Goal: Task Accomplishment & Management: Complete application form

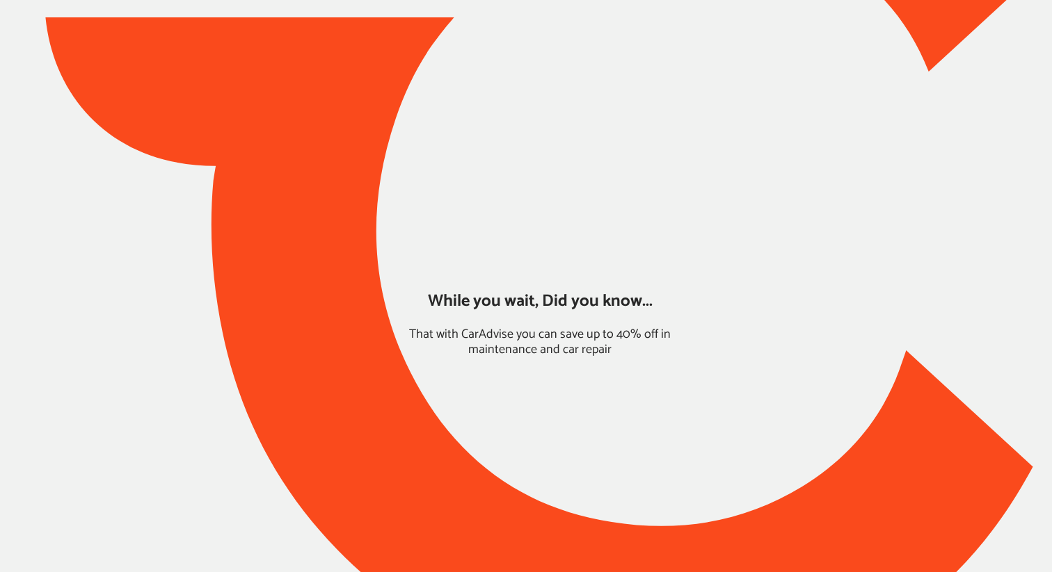
type input "*****"
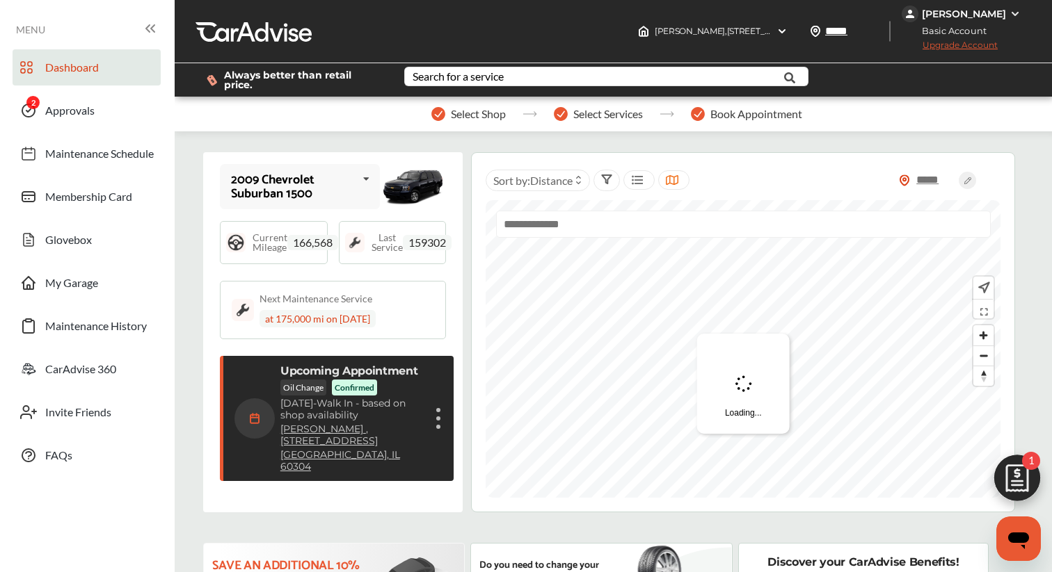
scroll to position [202, 0]
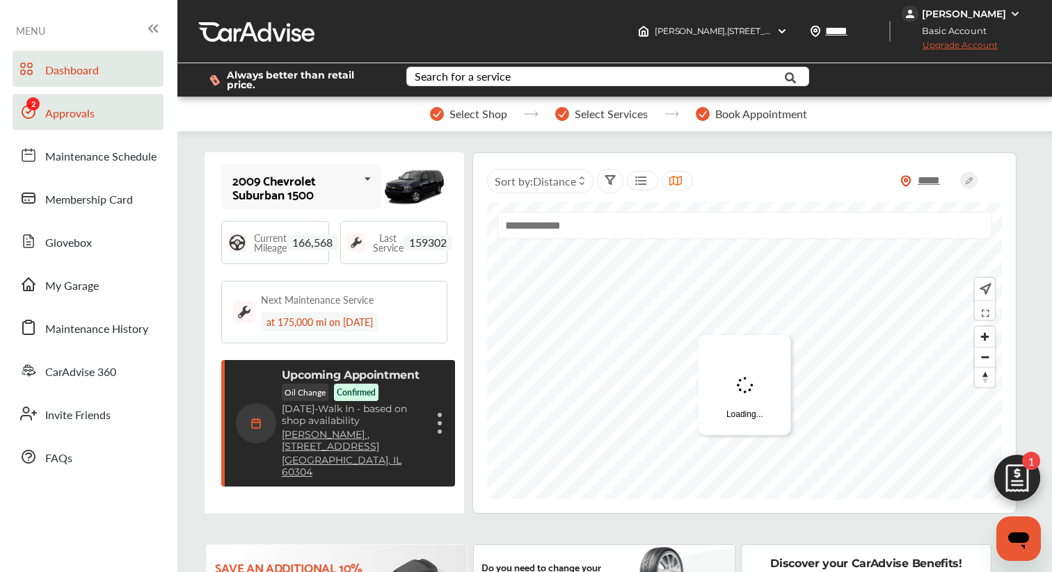
click at [116, 101] on link "Approvals" at bounding box center [88, 112] width 151 height 36
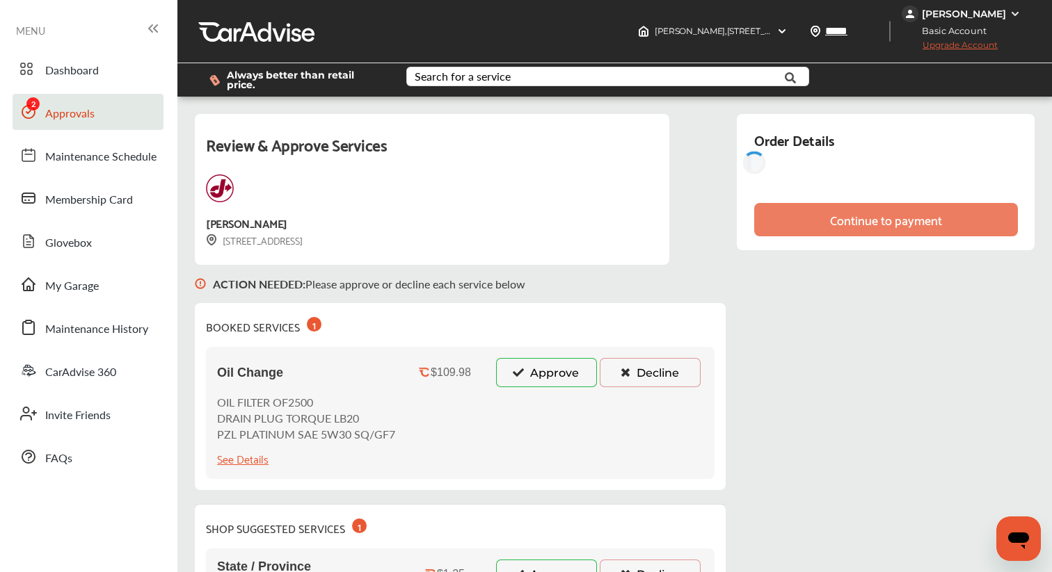
click at [532, 364] on button "Approve" at bounding box center [546, 372] width 101 height 29
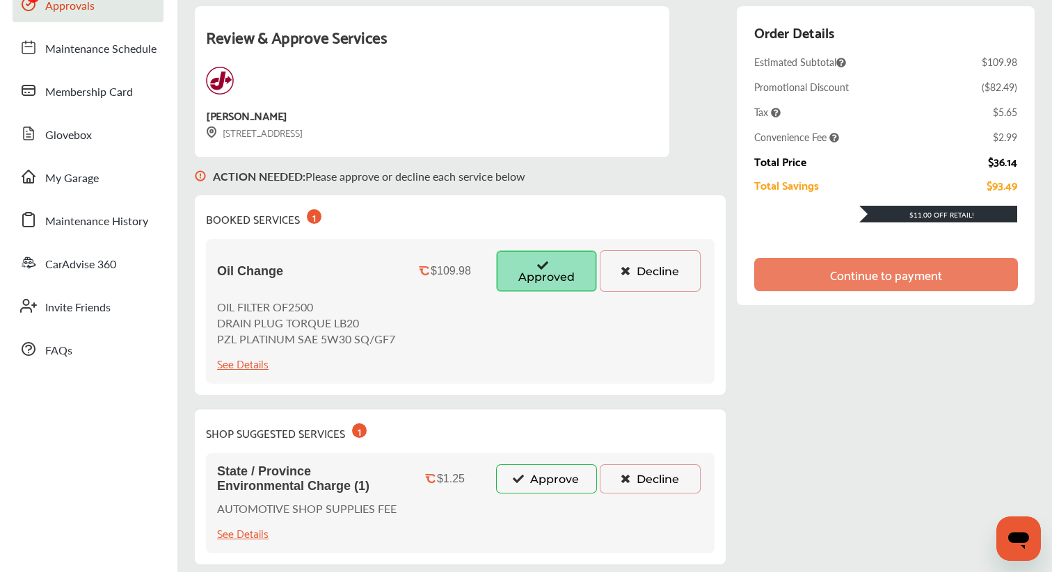
scroll to position [122, 0]
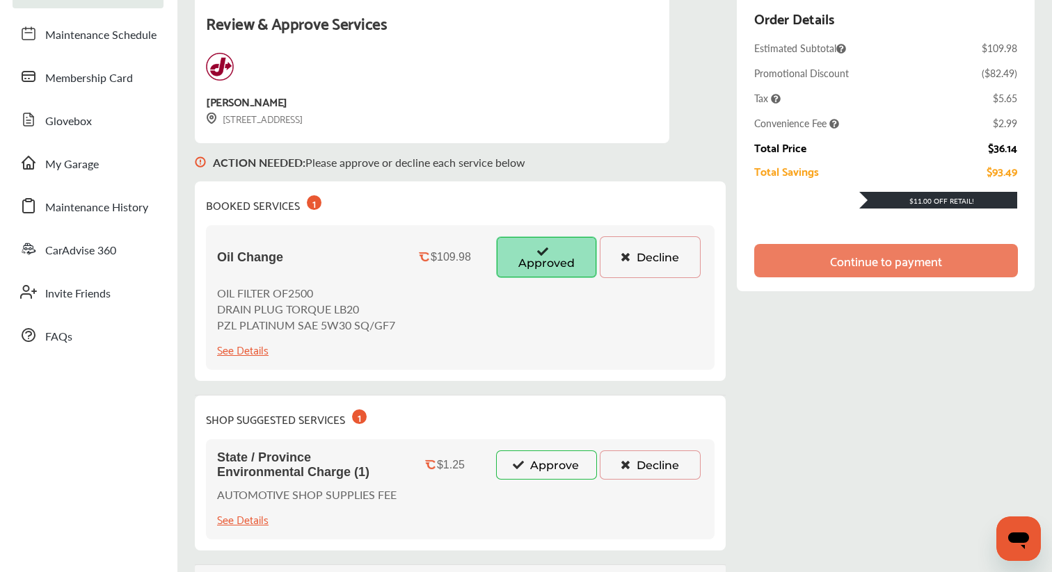
click at [525, 457] on button "Approve" at bounding box center [546, 465] width 101 height 29
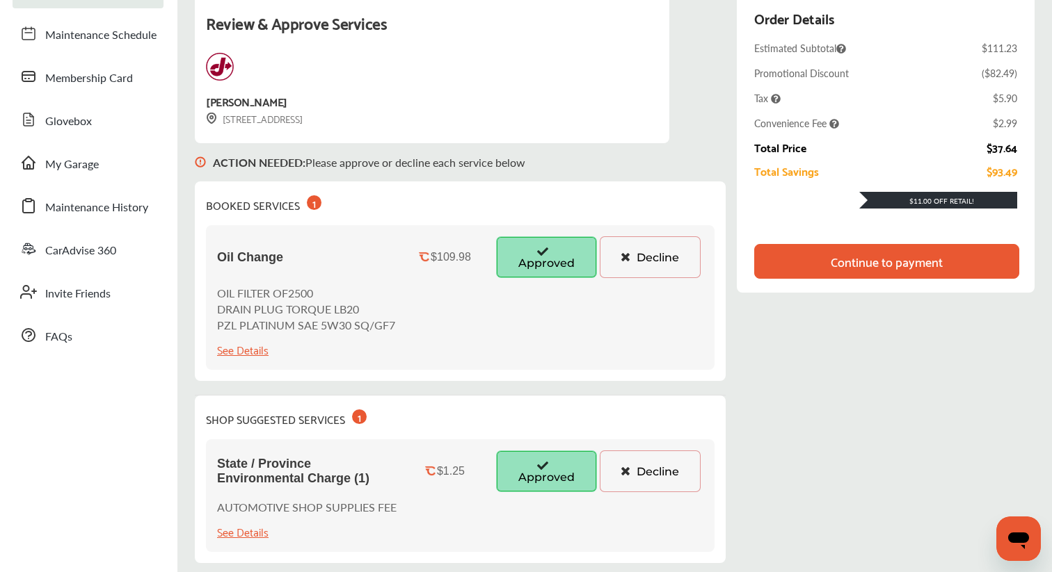
click at [811, 250] on div "Continue to payment" at bounding box center [886, 261] width 265 height 35
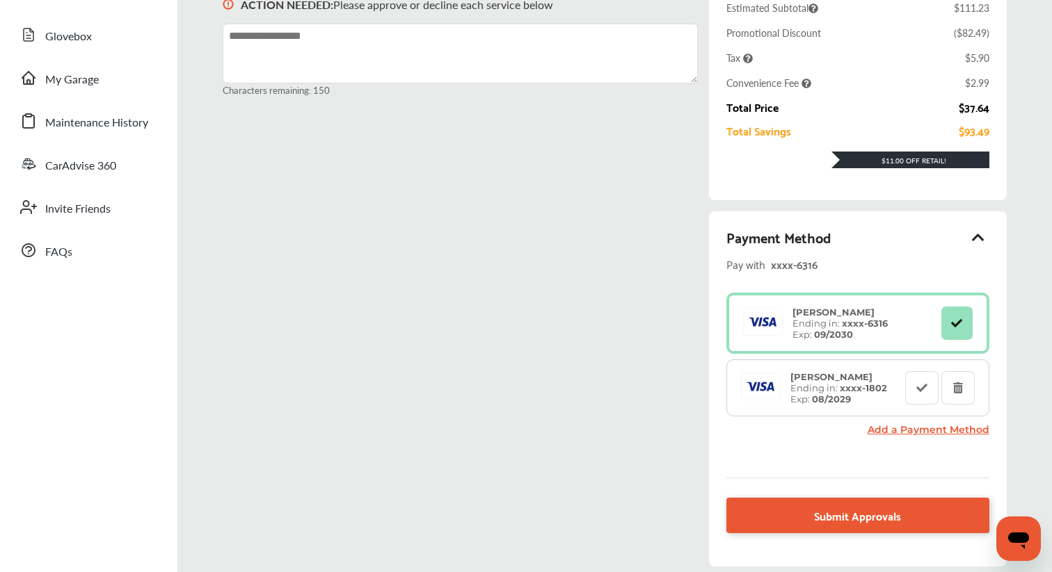
scroll to position [216, 0]
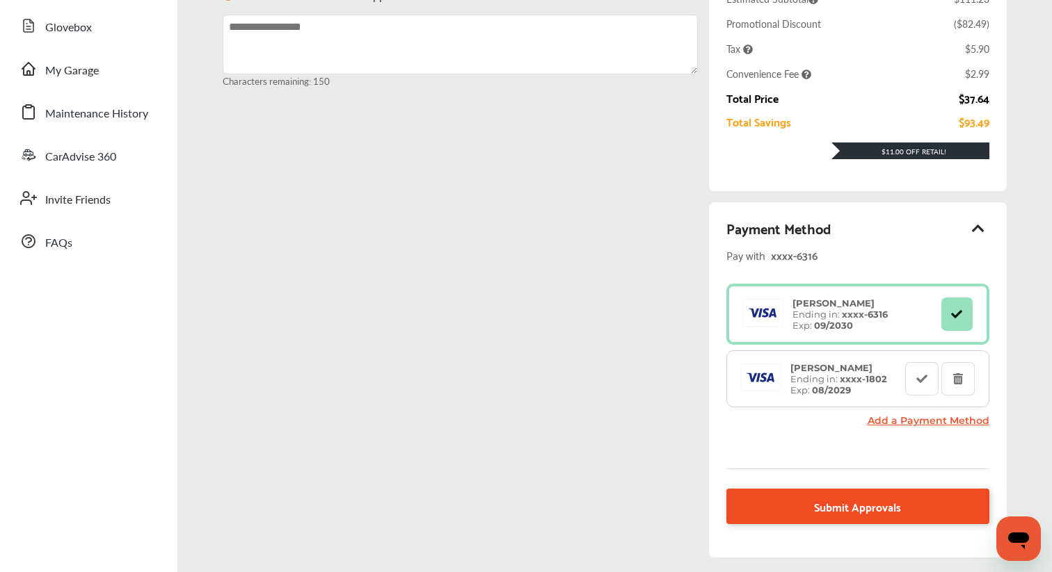
click at [857, 498] on span "Submit Approvals" at bounding box center [857, 506] width 87 height 19
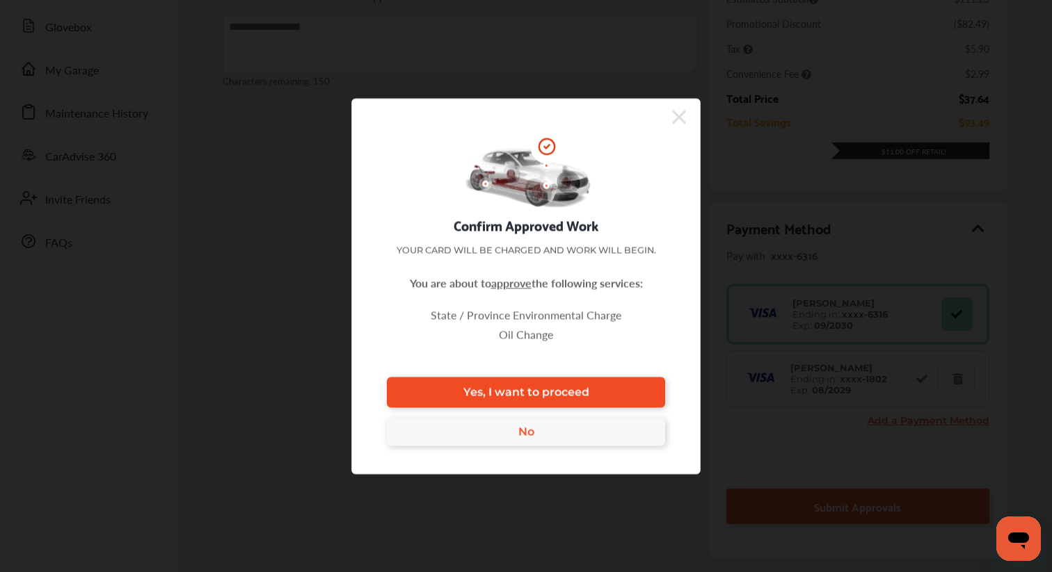
click at [624, 394] on link "Yes, I want to proceed" at bounding box center [526, 392] width 278 height 31
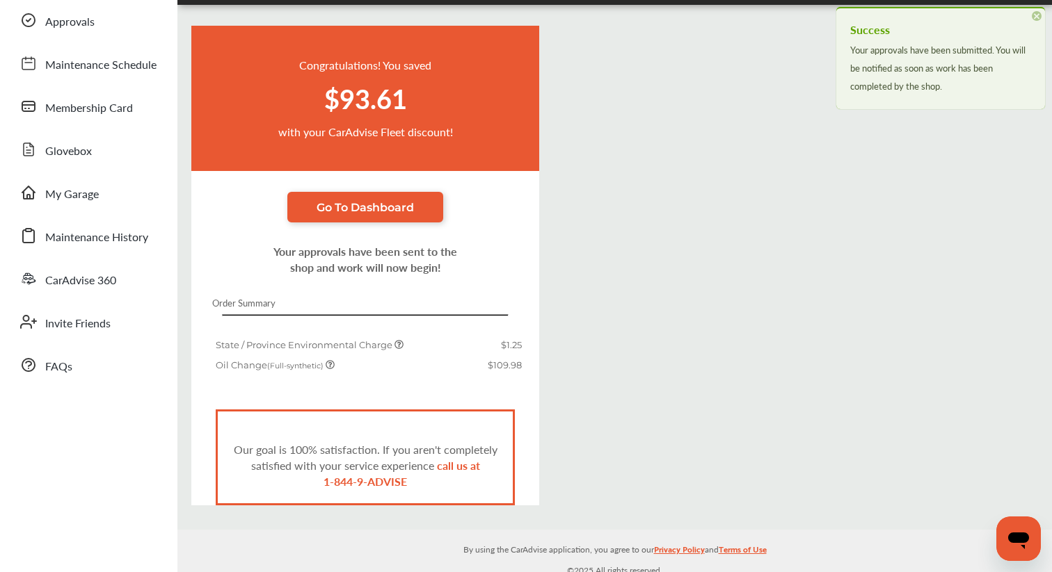
scroll to position [140, 0]
